Goal: Task Accomplishment & Management: Use online tool/utility

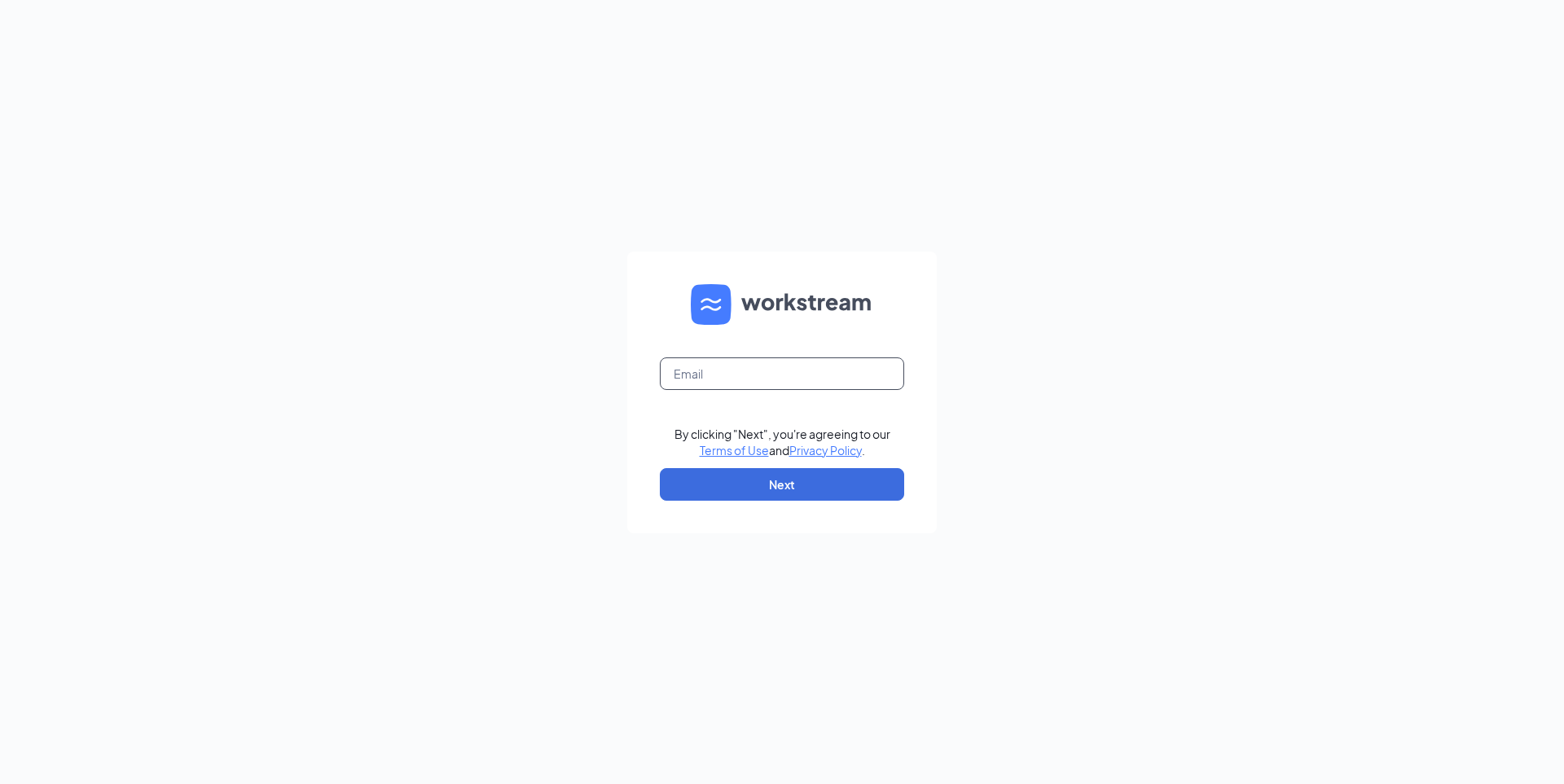
click at [779, 368] on input "text" at bounding box center [782, 373] width 244 height 32
type input "srp079@srpihop.com"
click at [845, 497] on button "Next" at bounding box center [782, 484] width 244 height 32
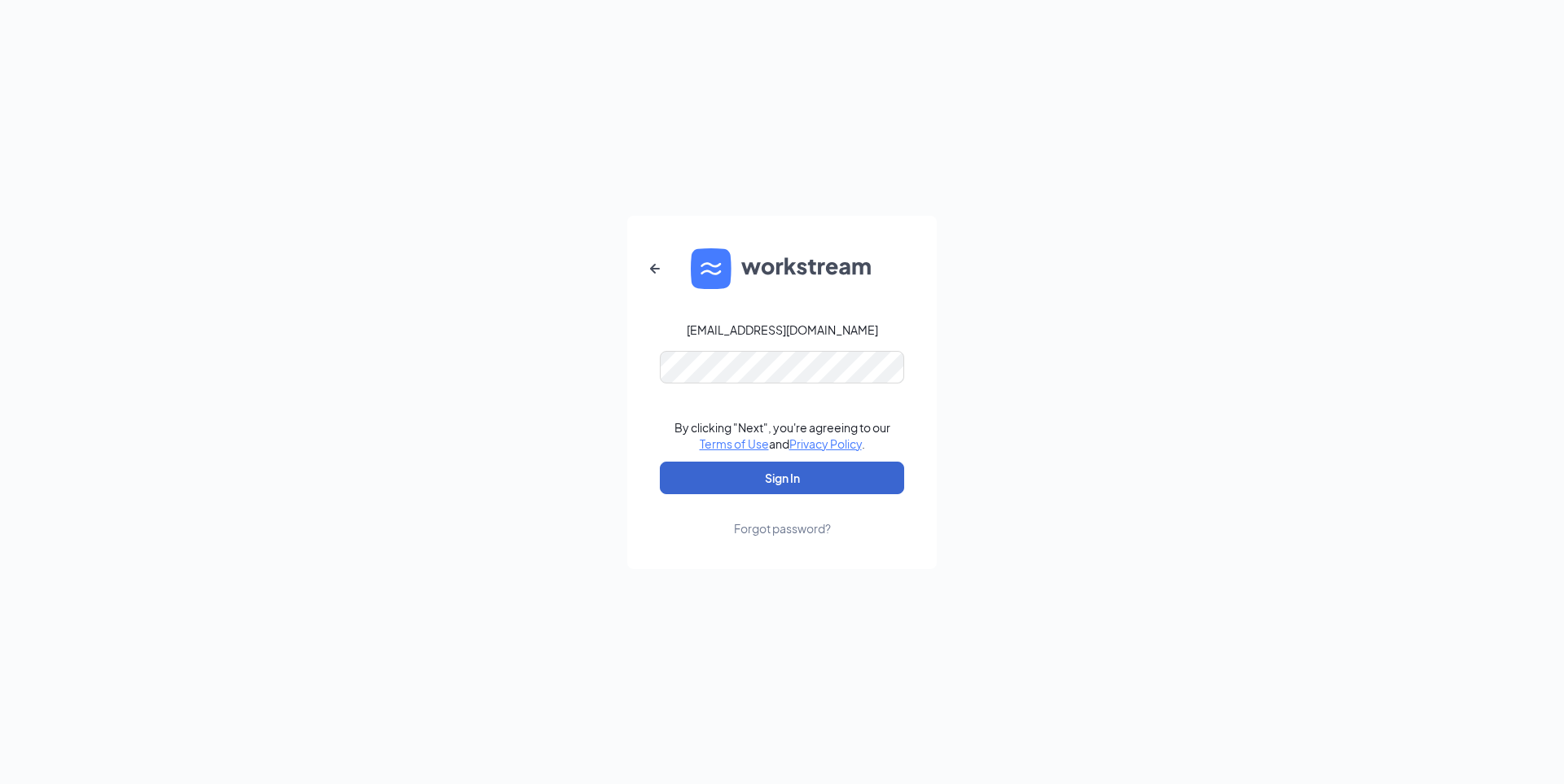
click at [842, 495] on form "srp079@srpihop.com By clicking "Next", you're agreeing to our Terms of Use and …" at bounding box center [782, 392] width 309 height 353
click at [833, 481] on button "Sign In" at bounding box center [782, 477] width 244 height 32
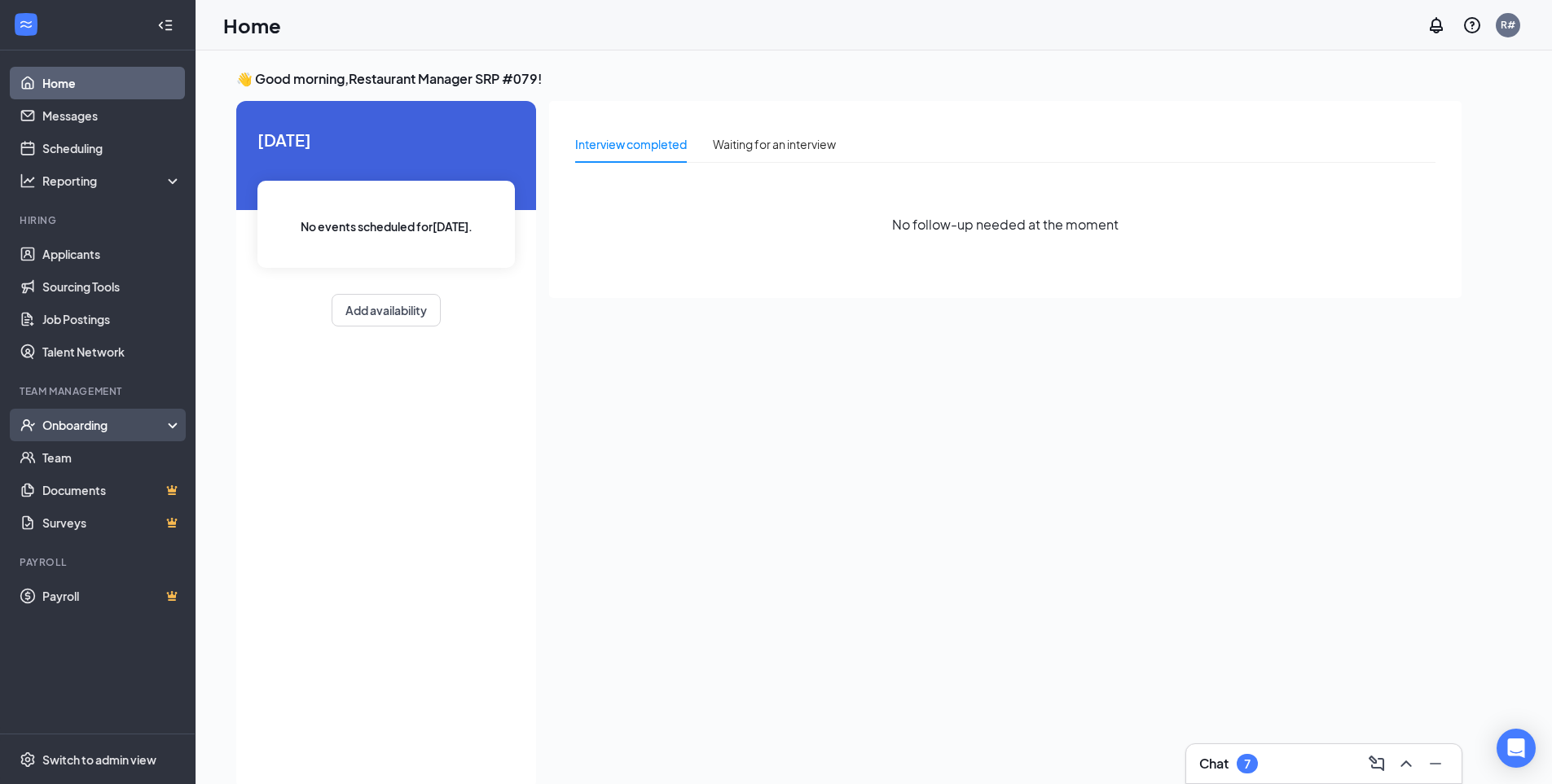
click at [89, 422] on div "Onboarding" at bounding box center [105, 426] width 126 height 17
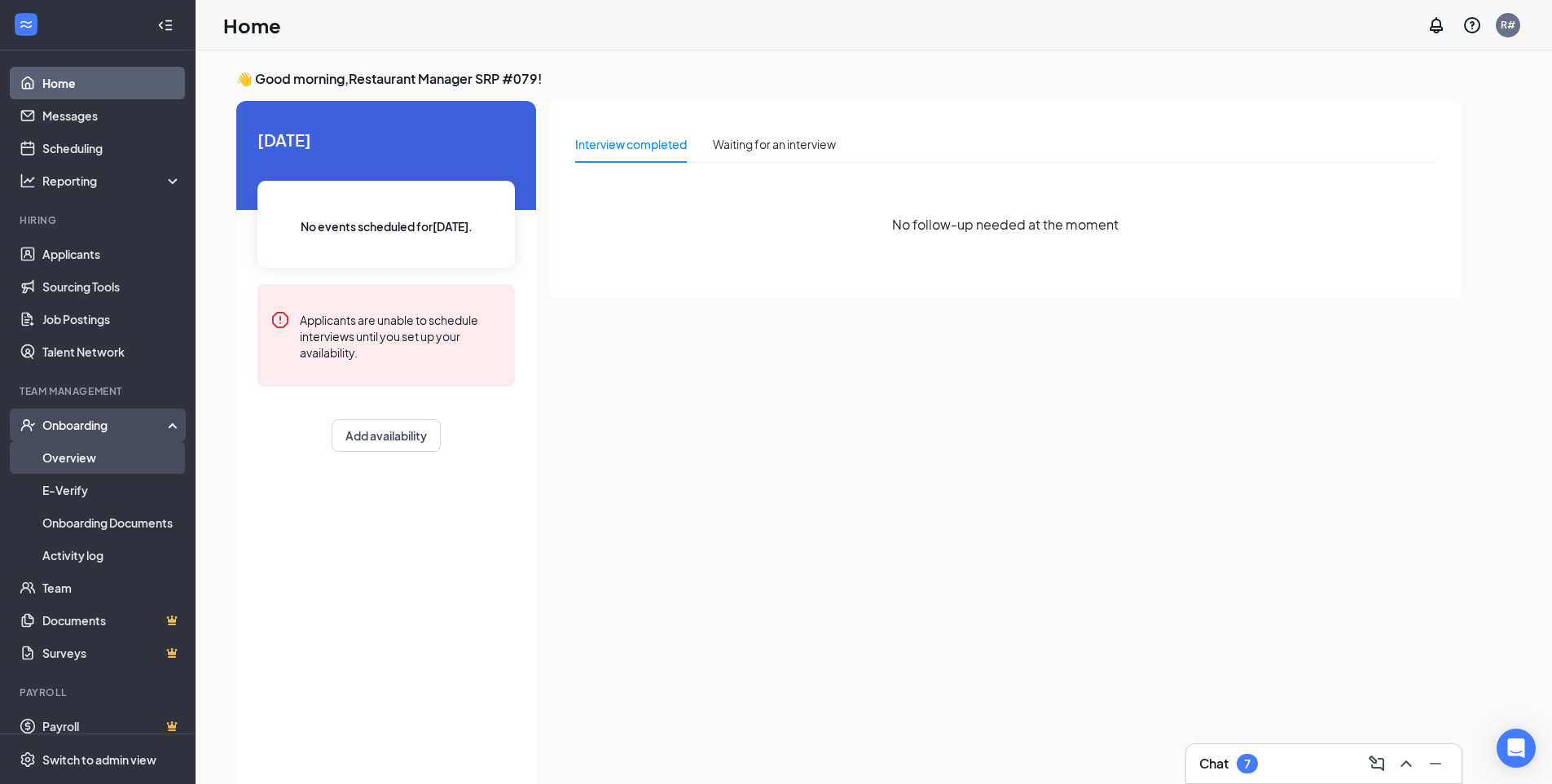
click at [85, 457] on link "Overview" at bounding box center [112, 457] width 140 height 32
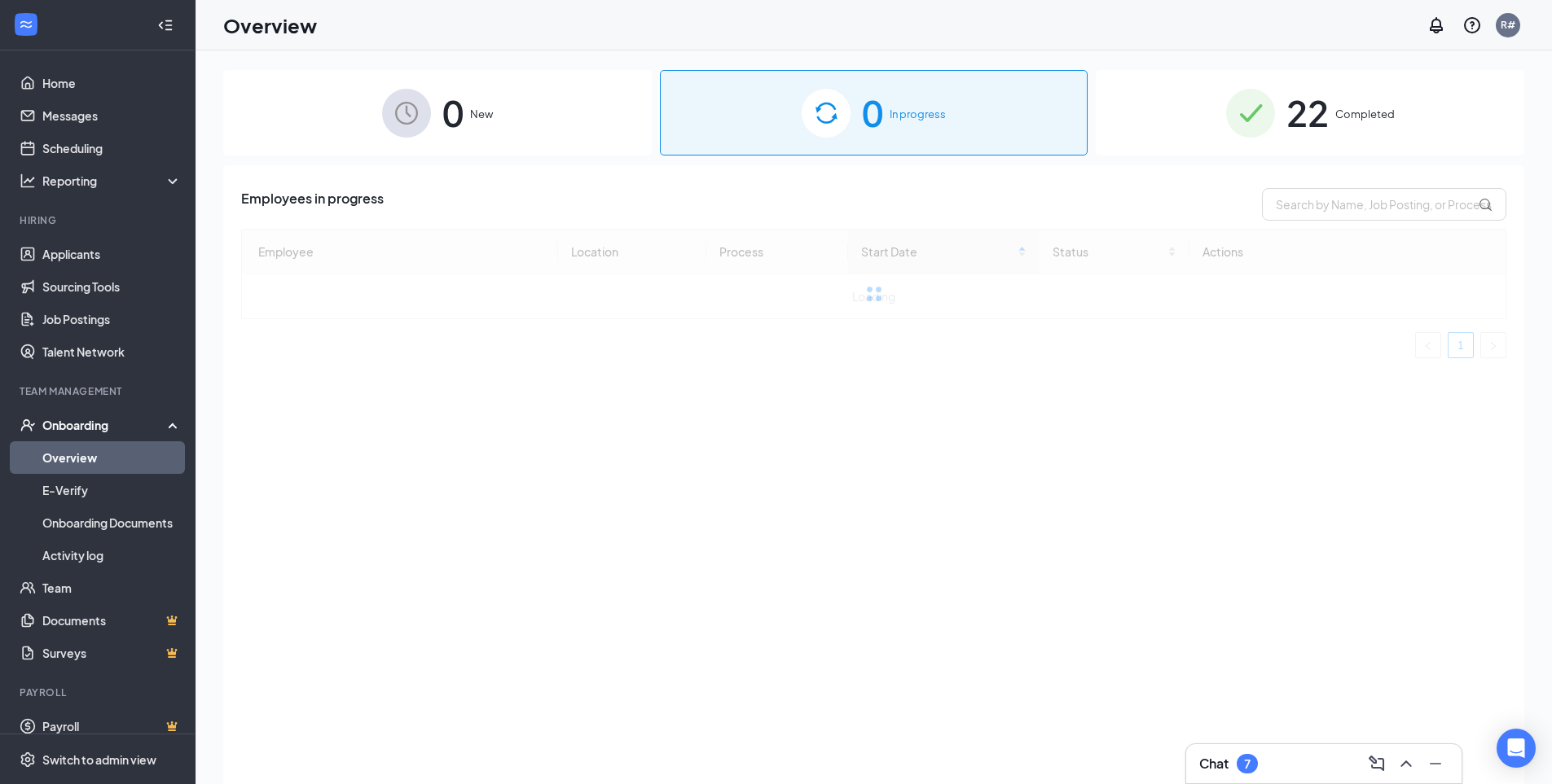
click at [1356, 131] on div "22 Completed" at bounding box center [1310, 112] width 428 height 86
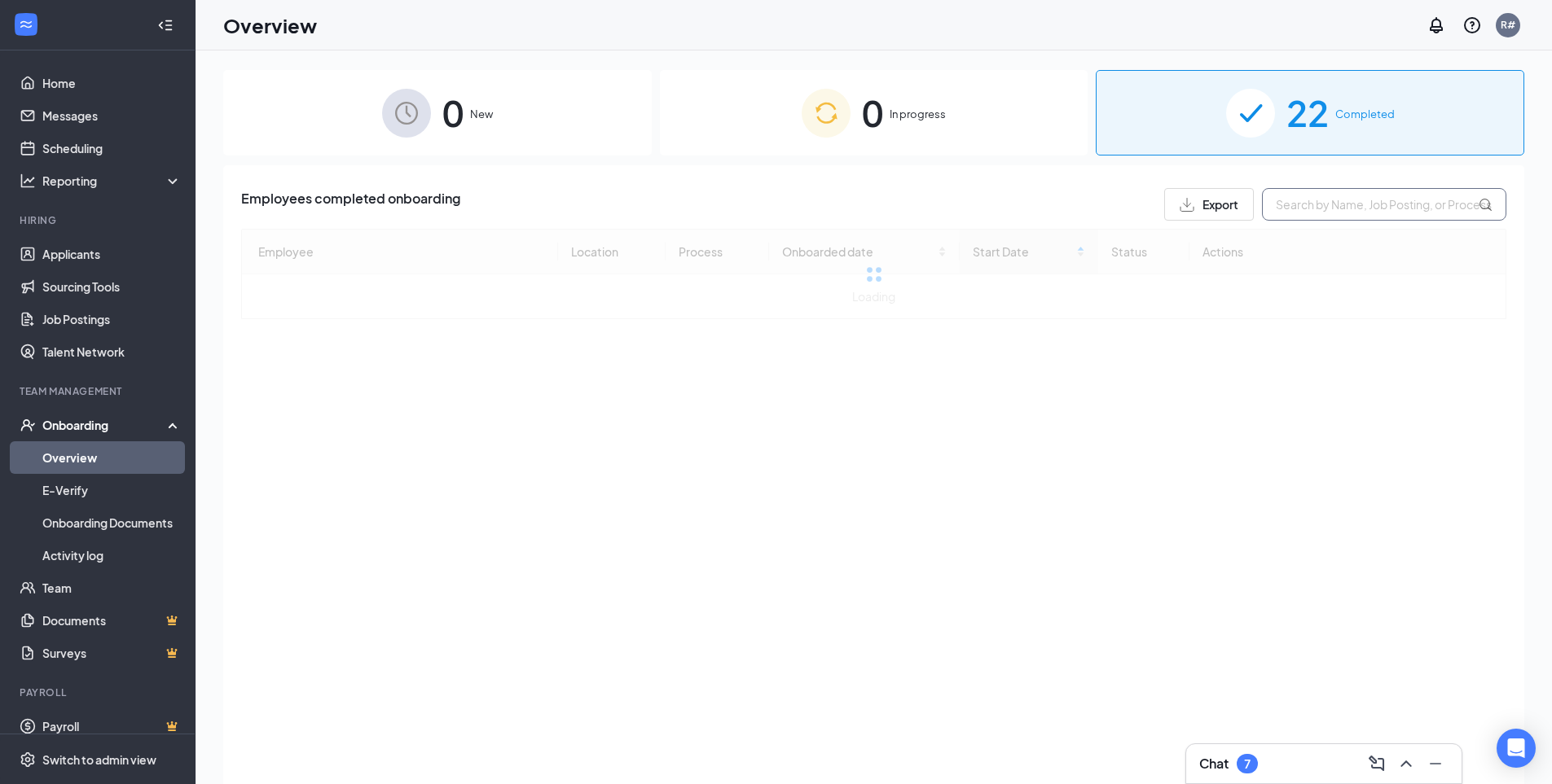
click at [1297, 208] on input "text" at bounding box center [1384, 204] width 245 height 32
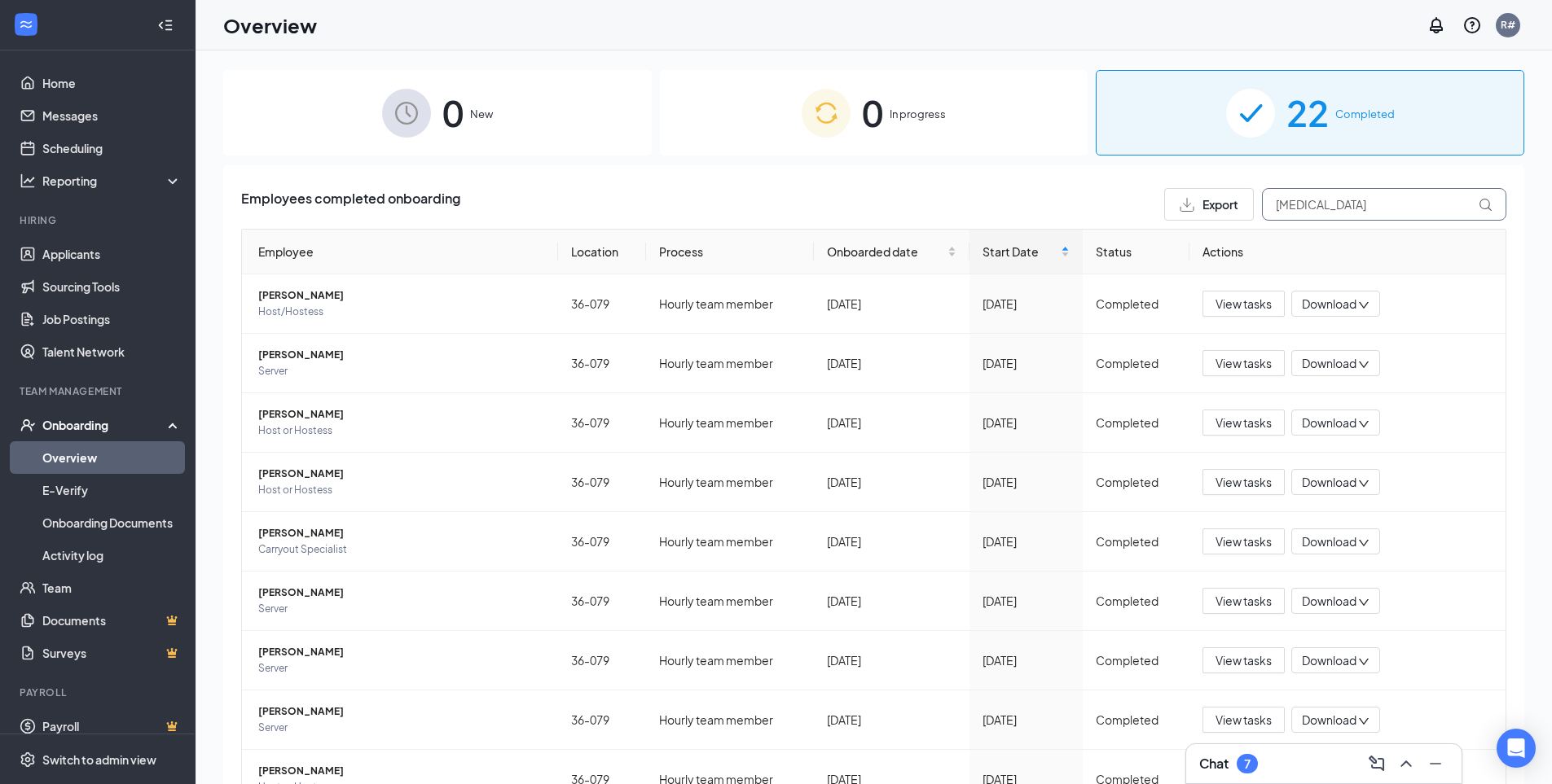
type input "[MEDICAL_DATA]"
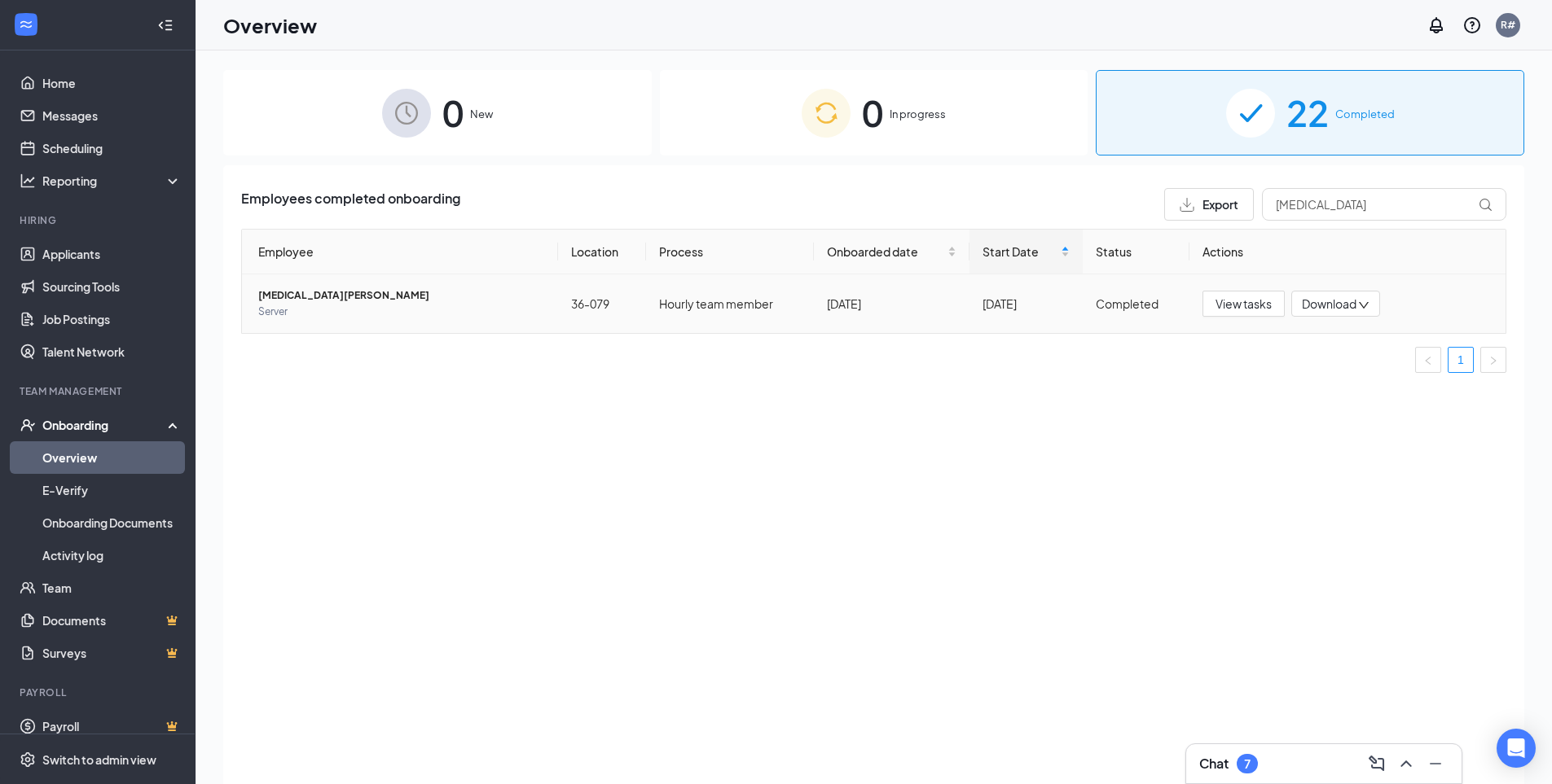
click at [304, 302] on span "[MEDICAL_DATA][PERSON_NAME]" at bounding box center [402, 296] width 287 height 17
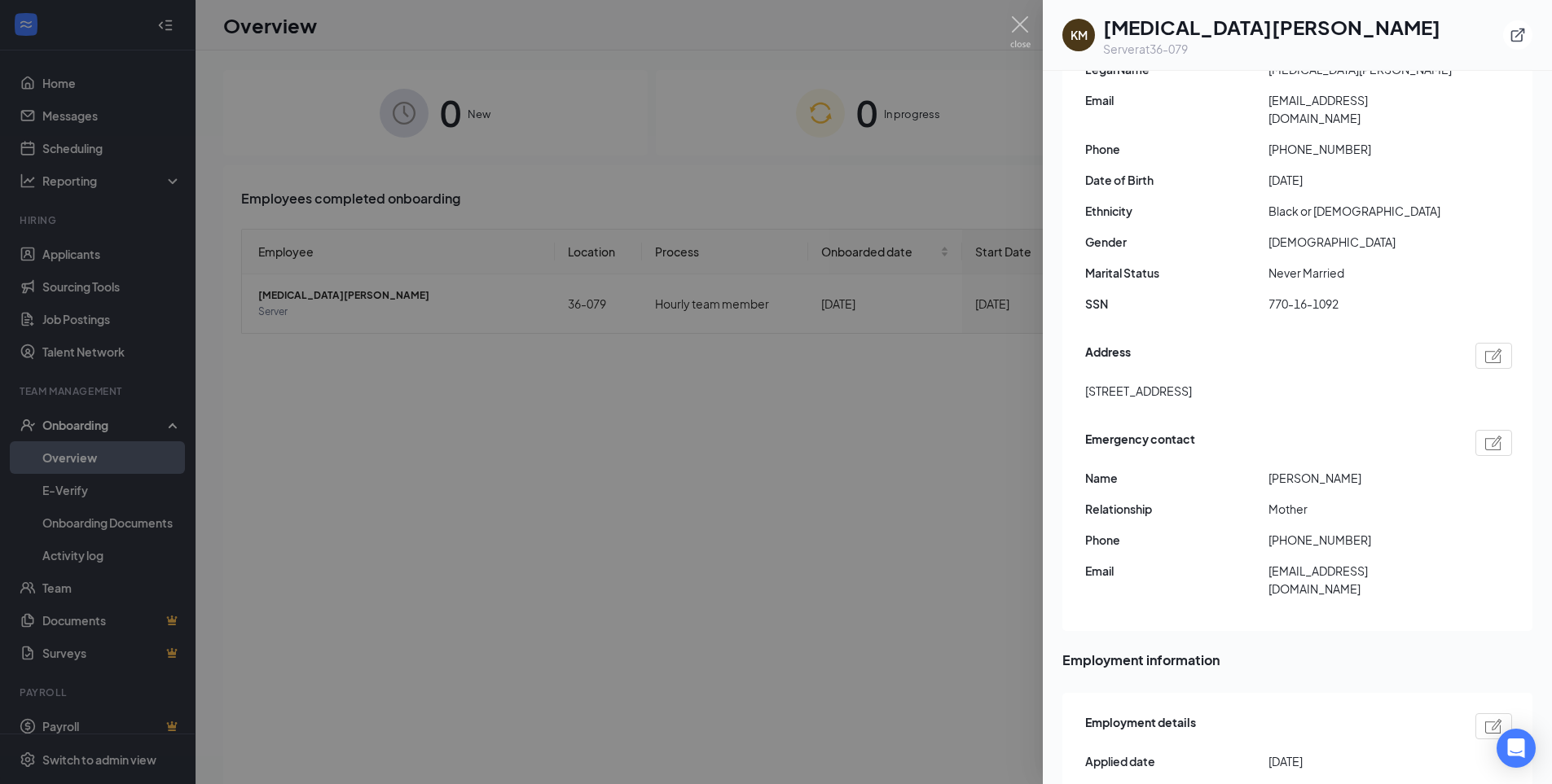
scroll to position [326, 0]
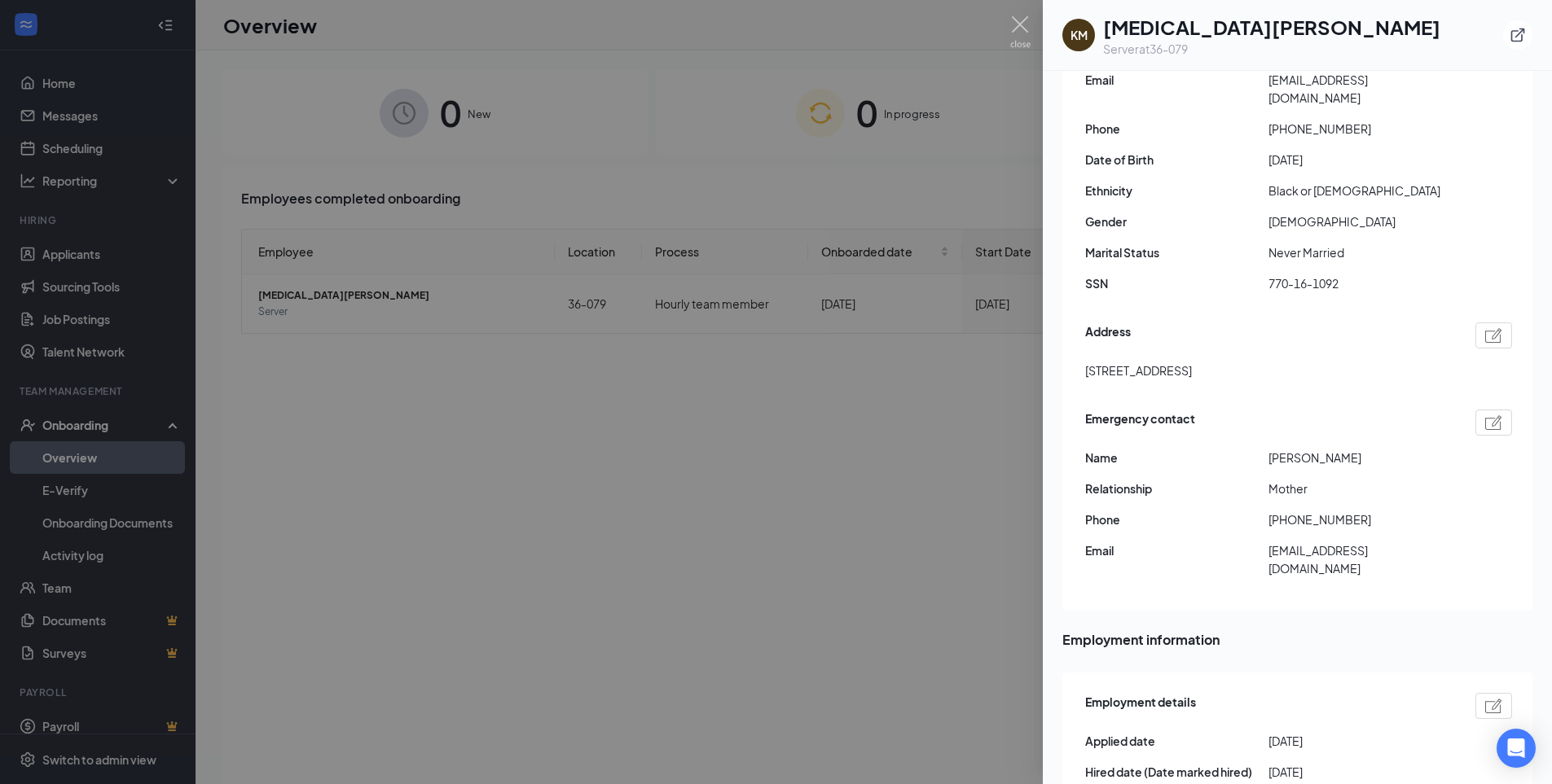
drag, startPoint x: 1337, startPoint y: 351, endPoint x: 1089, endPoint y: 353, distance: 248.0
click at [1089, 362] on span "[STREET_ADDRESS]" at bounding box center [1139, 371] width 106 height 18
copy span "[STREET_ADDRESS]"
